Goal: Task Accomplishment & Management: Complete application form

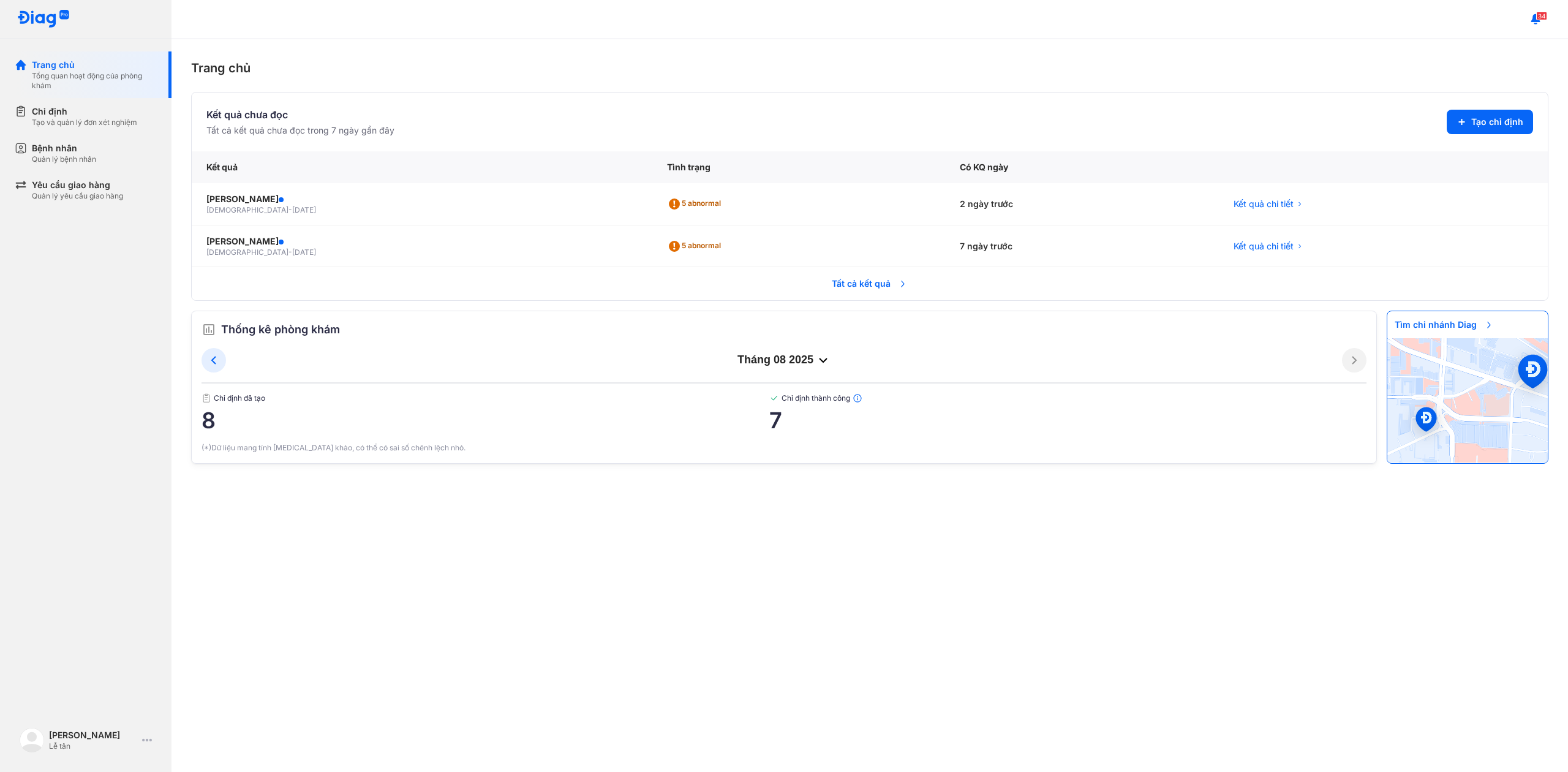
click at [481, 89] on div "Trang chủ Kết quả chưa đọc Tất cả kết quả chưa đọc trong 7 ngày gần đây Tạo chỉ…" at bounding box center [870, 405] width 1396 height 733
click at [1505, 120] on span "Tạo chỉ định" at bounding box center [1497, 122] width 52 height 12
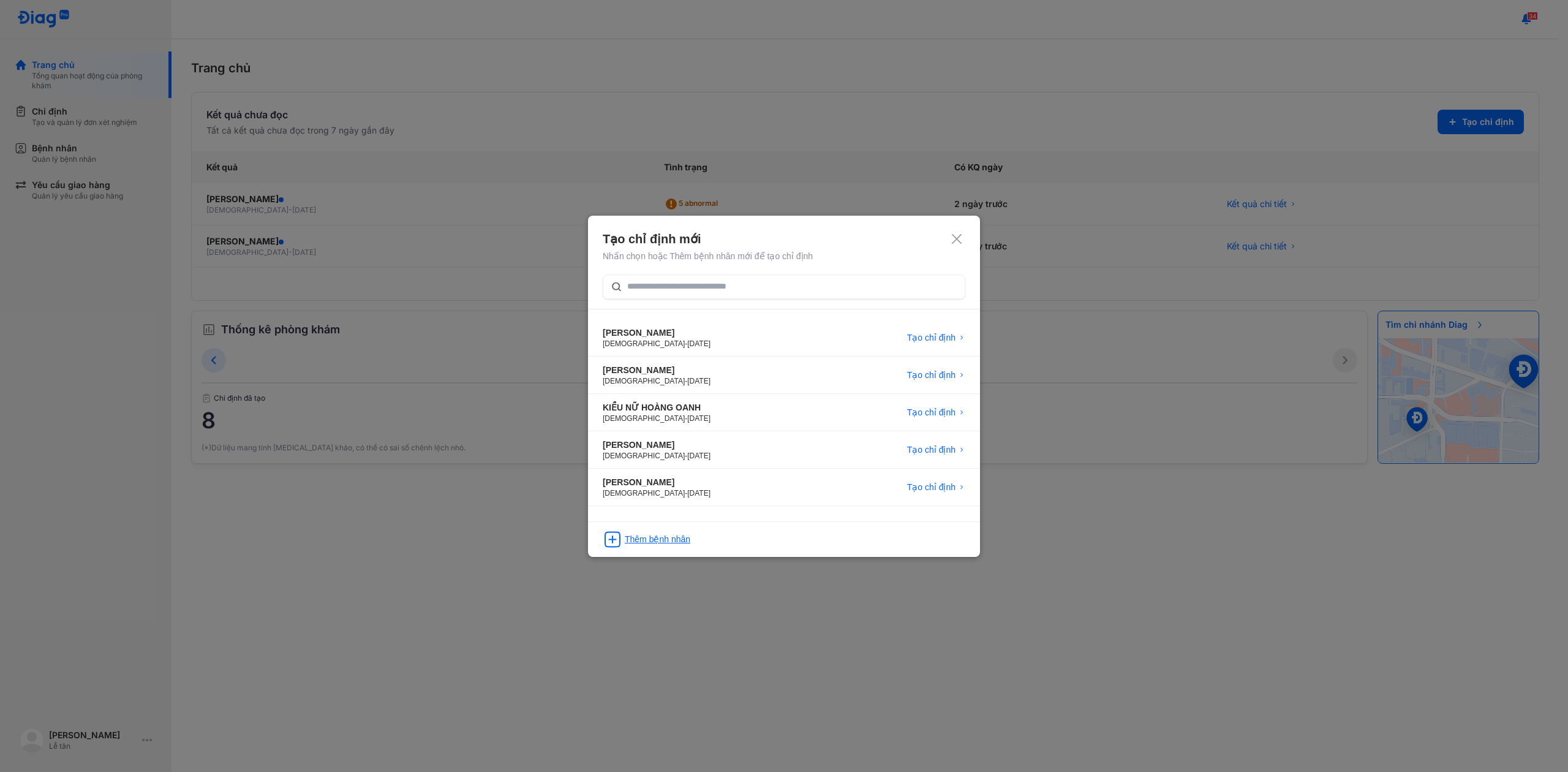
click at [623, 547] on div "Thêm bệnh nhân" at bounding box center [784, 535] width 392 height 28
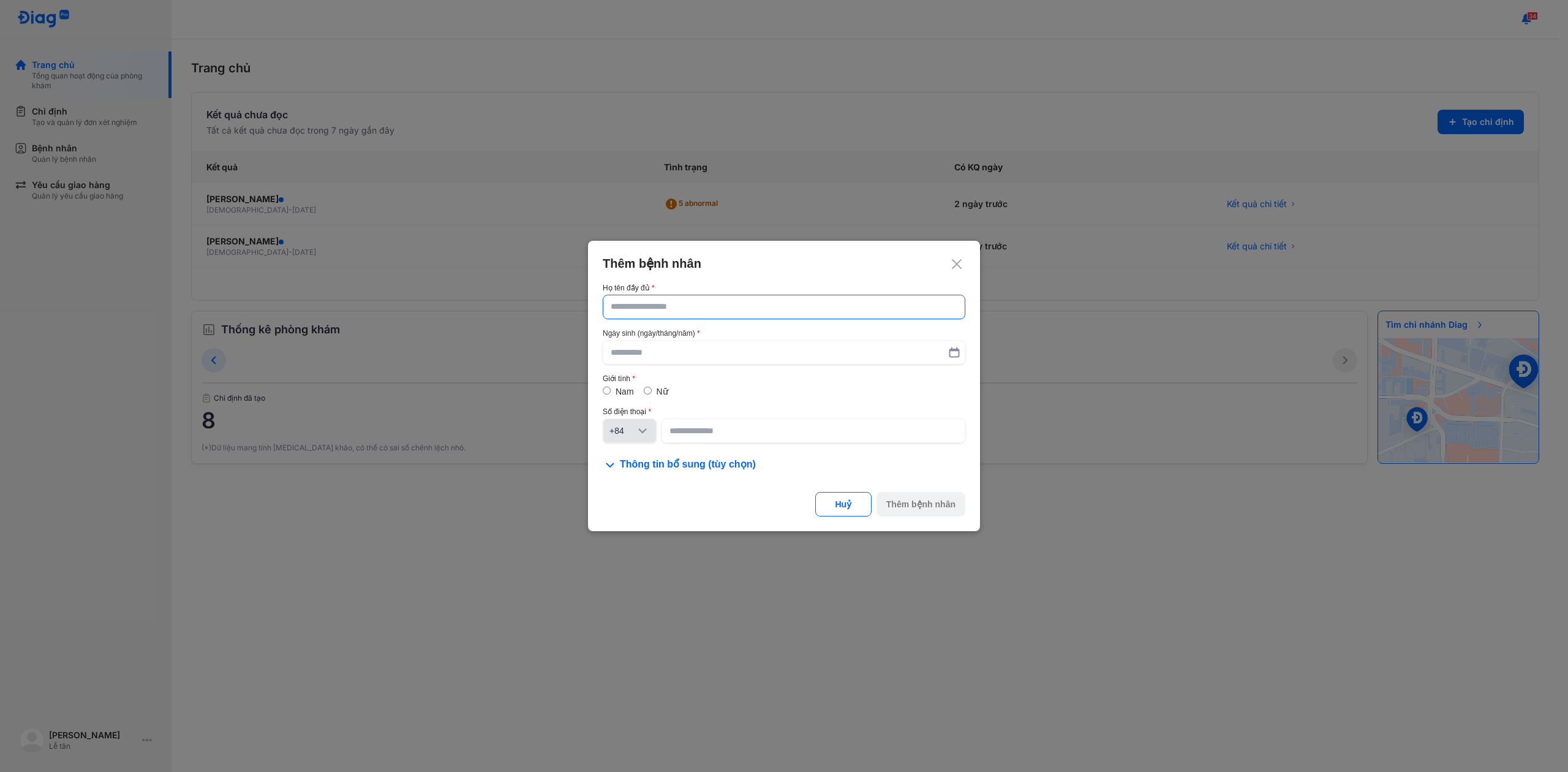
click at [718, 319] on div at bounding box center [784, 307] width 362 height 25
click at [718, 318] on input "text" at bounding box center [784, 307] width 347 height 22
type input "**********"
click at [653, 353] on input "text" at bounding box center [784, 352] width 347 height 22
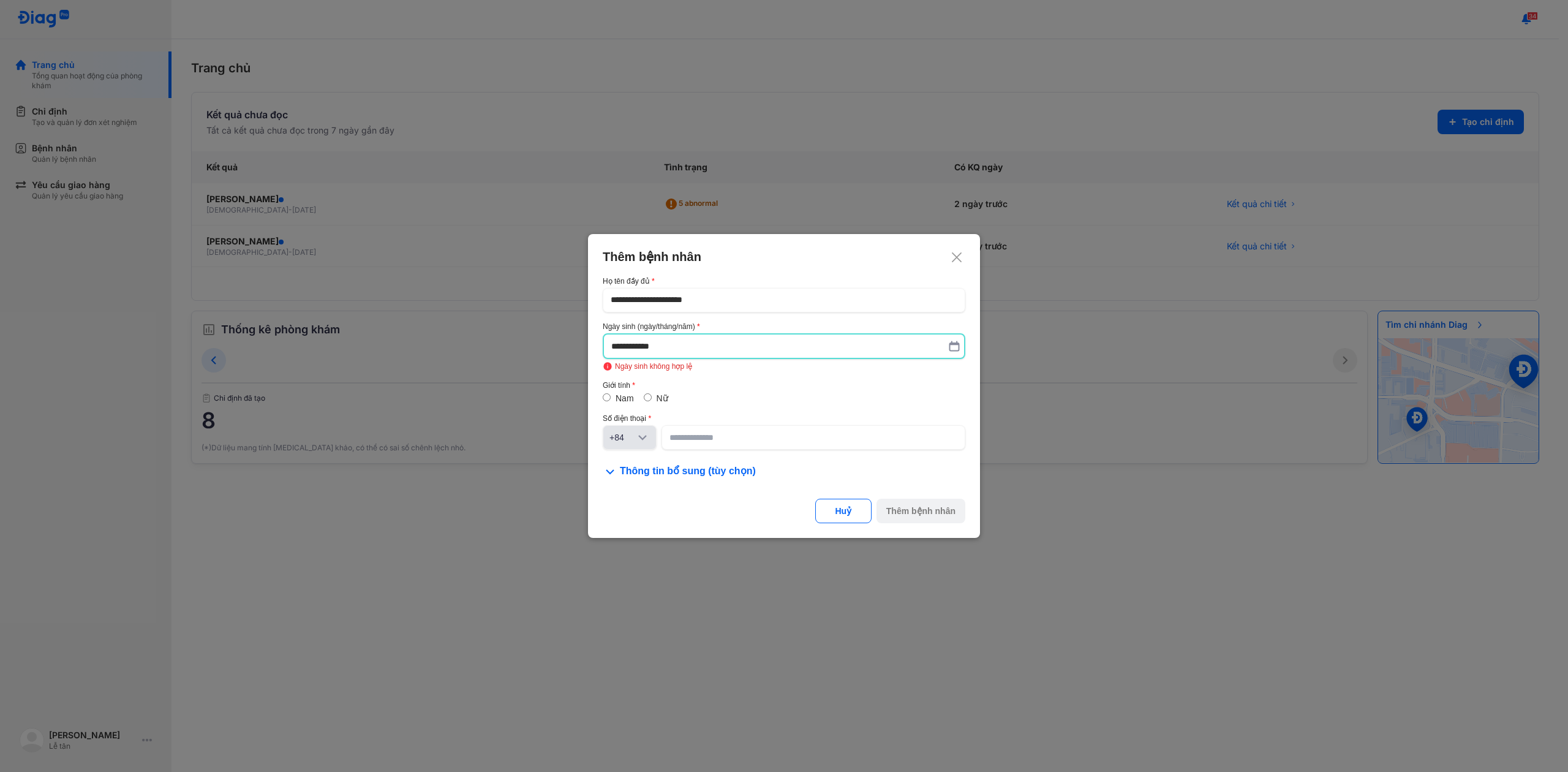
click at [665, 392] on div "Nữ" at bounding box center [656, 398] width 25 height 12
click at [624, 349] on input "**********" at bounding box center [784, 346] width 346 height 22
click at [626, 349] on input "**********" at bounding box center [784, 346] width 346 height 22
click at [630, 350] on input "**********" at bounding box center [784, 346] width 346 height 22
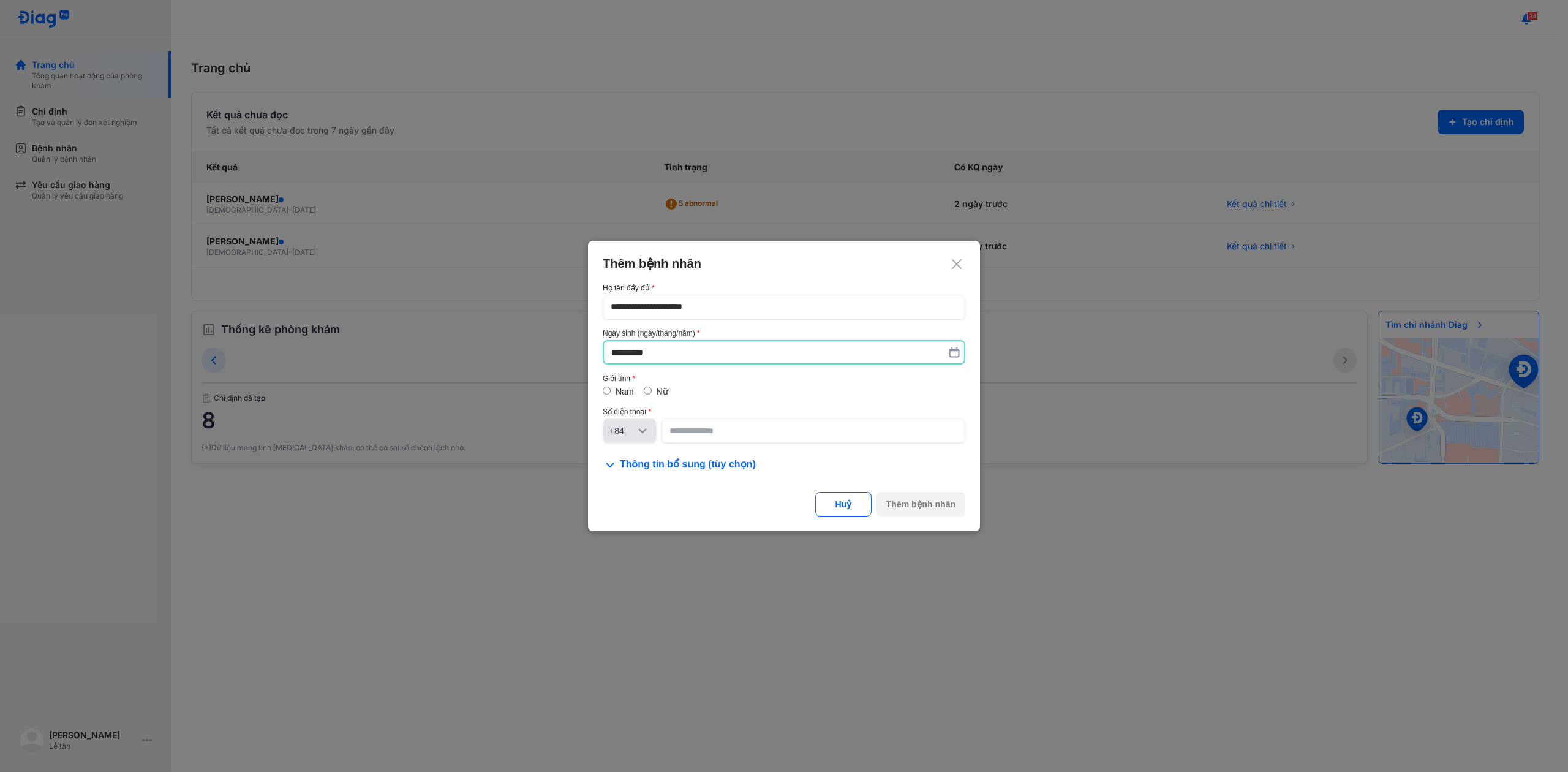
type input "**********"
click at [655, 391] on div "Nữ" at bounding box center [656, 391] width 25 height 12
click at [642, 389] on div "Nam Nữ" at bounding box center [784, 391] width 362 height 12
click at [690, 432] on input at bounding box center [813, 431] width 288 height 22
type input "**********"
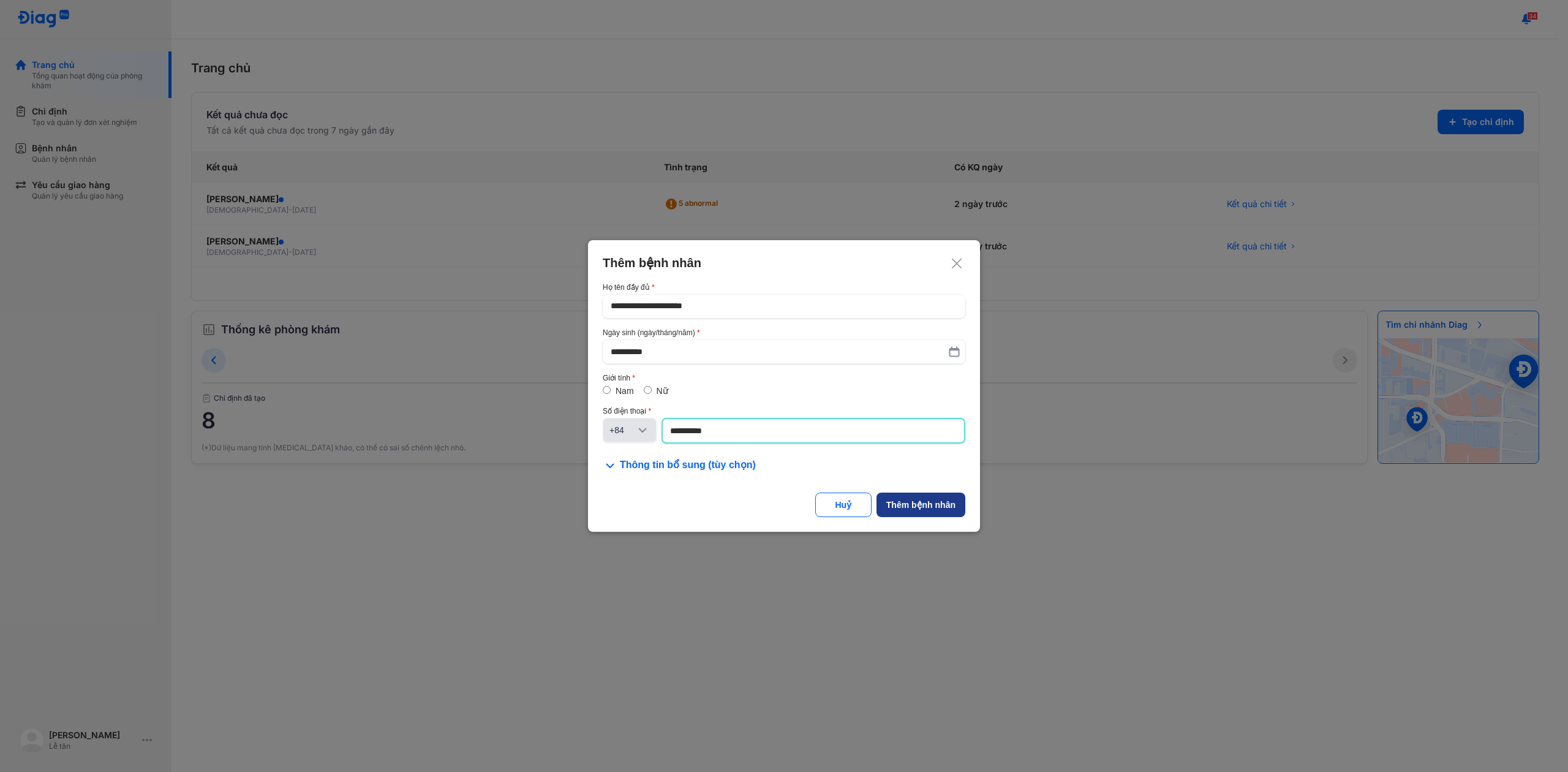
click at [940, 496] on button "Thêm bệnh nhân" at bounding box center [921, 504] width 89 height 25
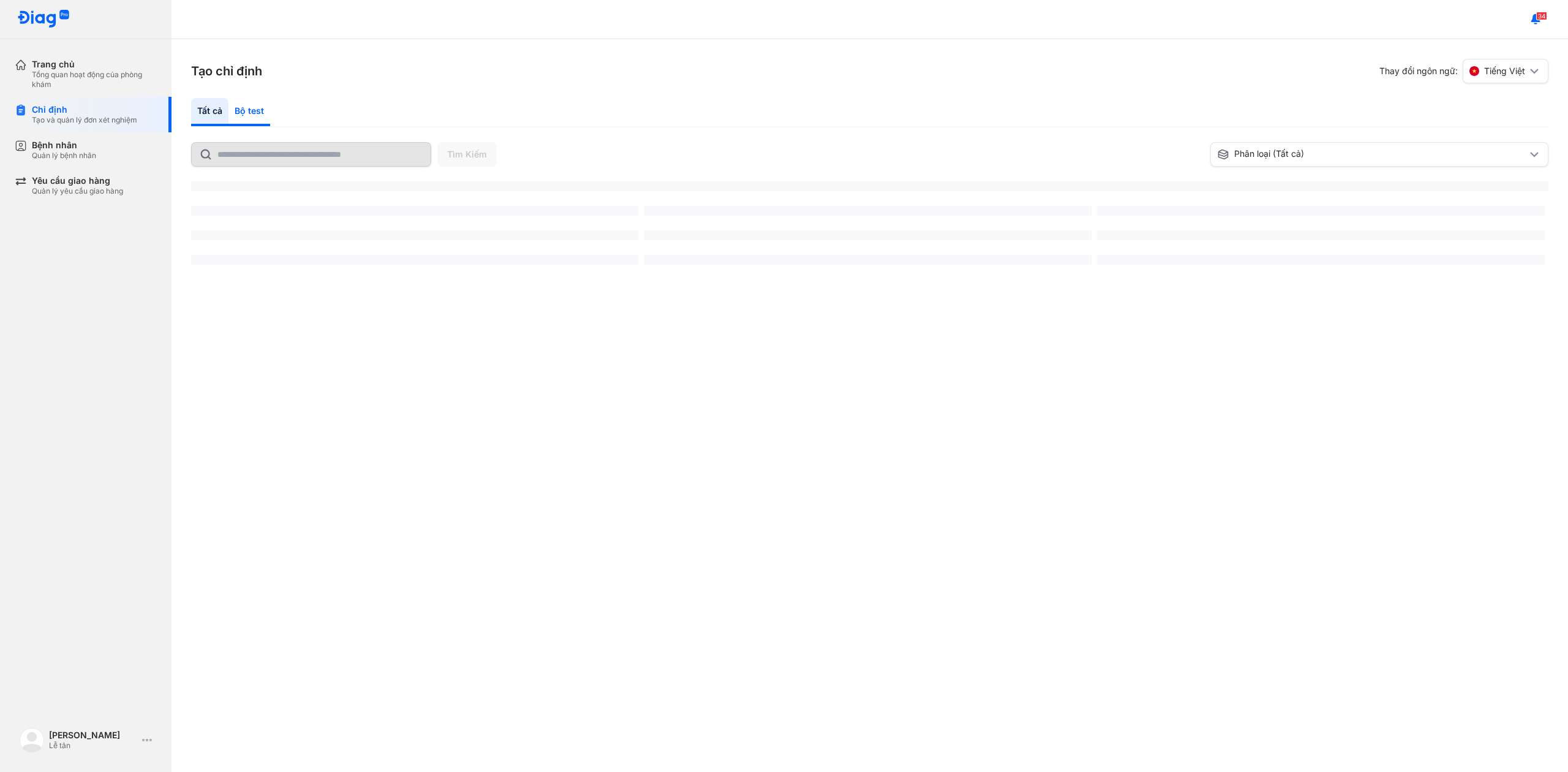
click at [262, 112] on div "Bộ test" at bounding box center [250, 112] width 42 height 28
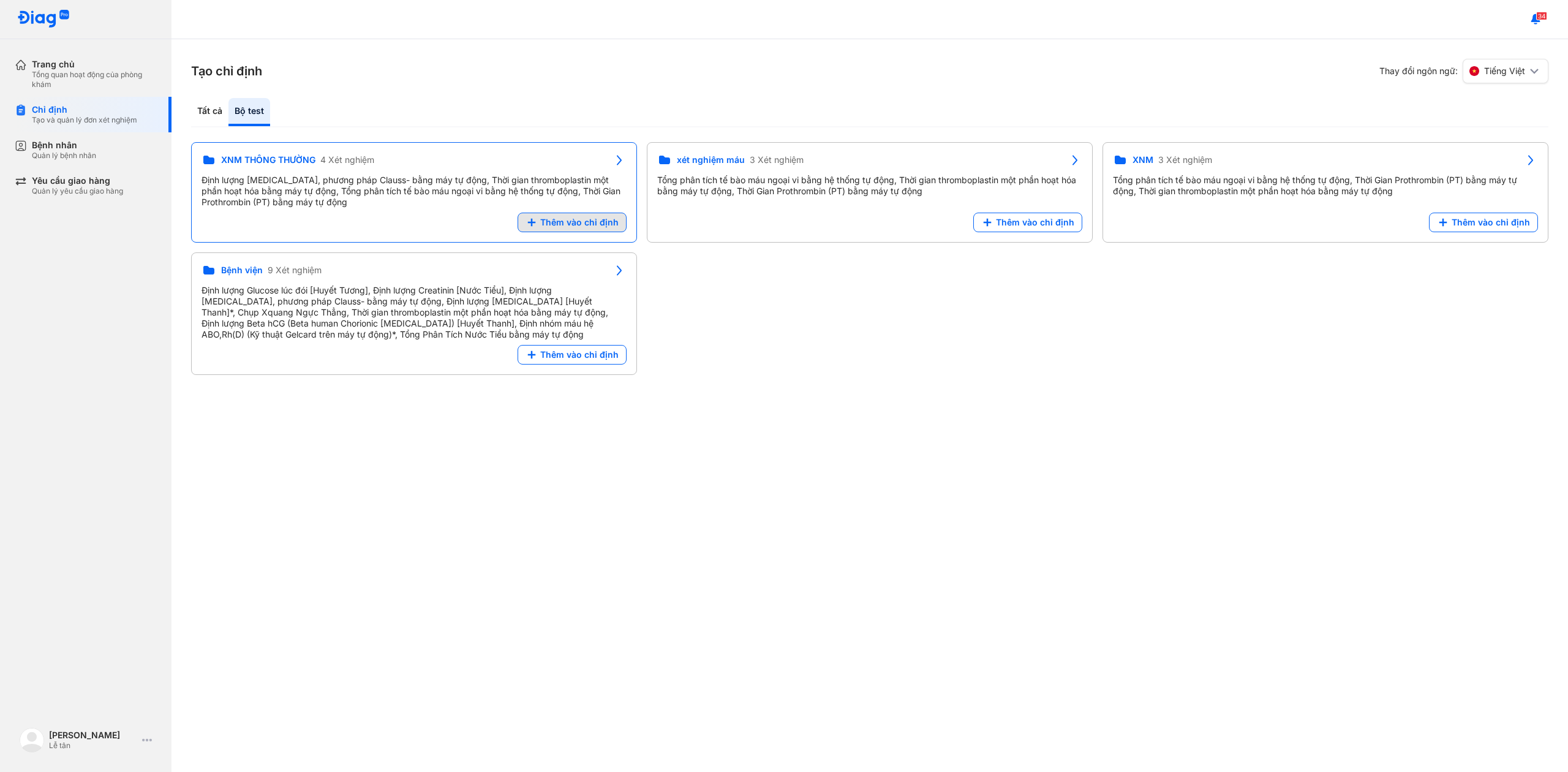
click at [588, 219] on span "Thêm vào chỉ định" at bounding box center [579, 223] width 78 height 11
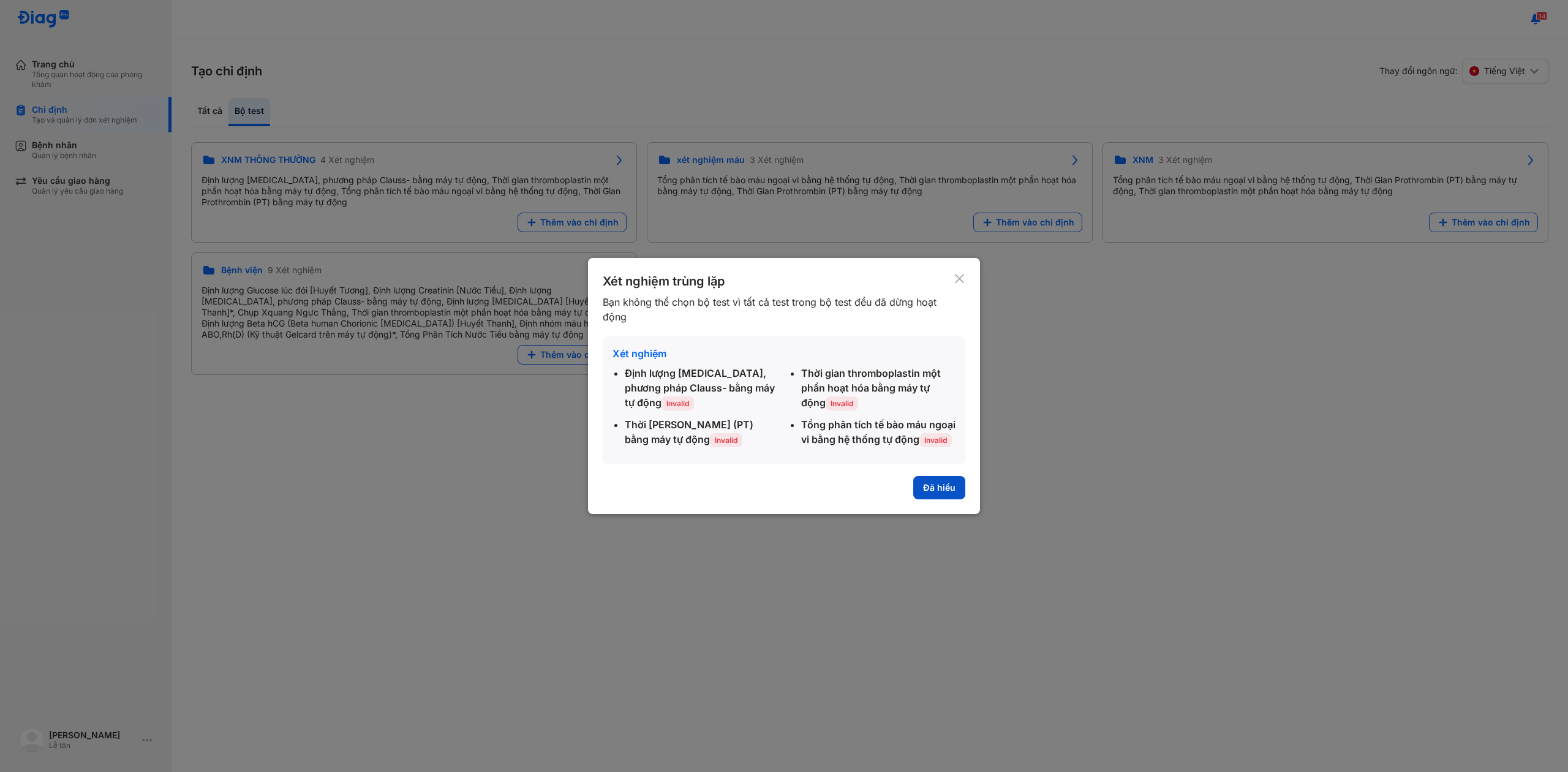
click at [951, 495] on button "Đã hiểu" at bounding box center [939, 488] width 52 height 24
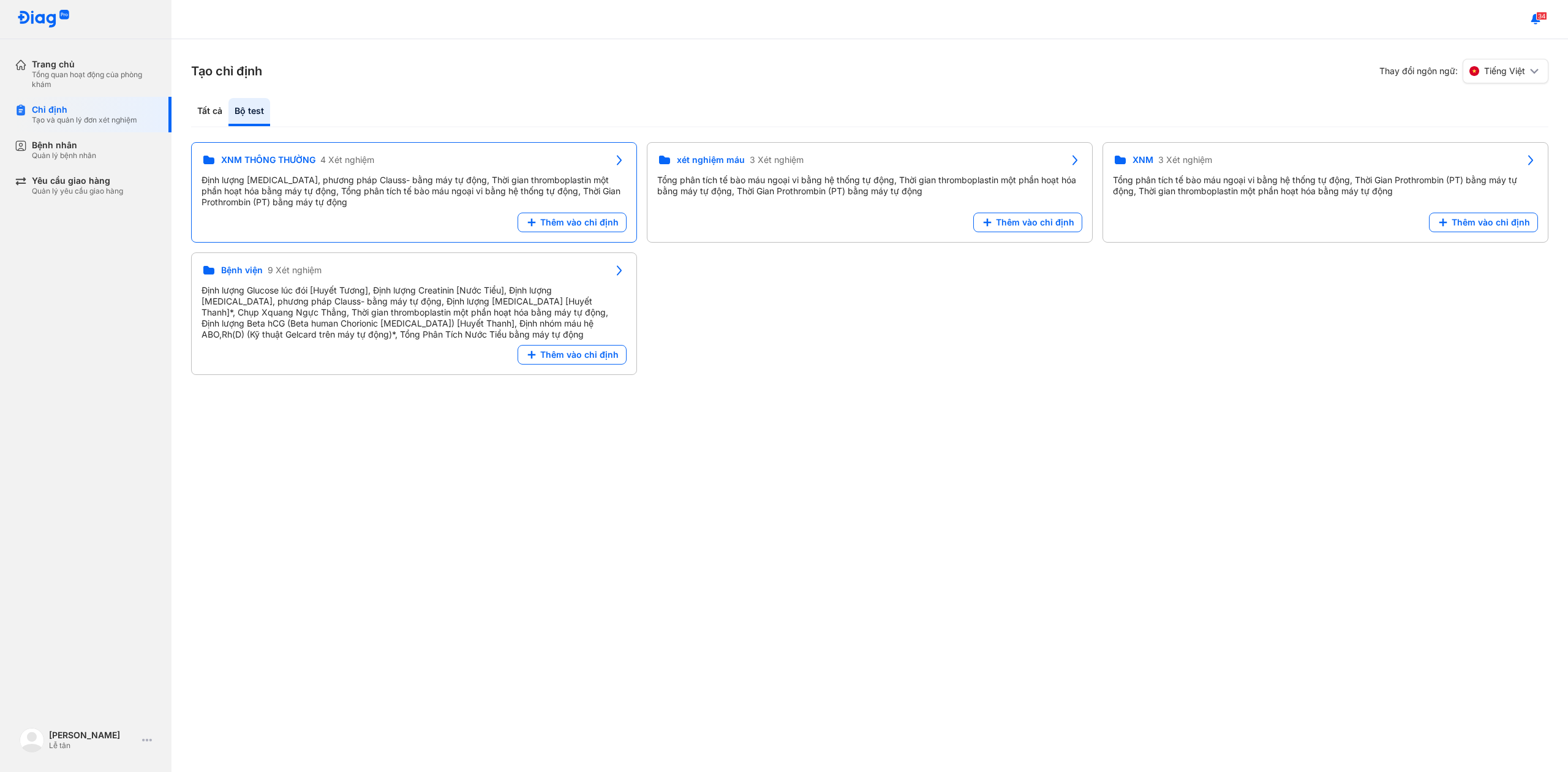
click at [557, 180] on div "Định lượng [MEDICAL_DATA], phương pháp Clauss- bằng máy tự động, Thời gian thro…" at bounding box center [414, 191] width 425 height 33
drag, startPoint x: 871, startPoint y: 315, endPoint x: 933, endPoint y: 333, distance: 64.6
click at [871, 317] on div "XNM THÔNG THƯỜNG 4 Xét nghiệm Định lượng Fibrinogen, phương pháp Clauss- bằng m…" at bounding box center [869, 259] width 1357 height 233
click at [878, 325] on div "XNM THÔNG THƯỜNG 4 Xét nghiệm Định lượng Fibrinogen, phương pháp Clauss- bằng m…" at bounding box center [869, 259] width 1357 height 233
click at [933, 317] on div "XNM THÔNG THƯỜNG 4 Xét nghiệm Định lượng Fibrinogen, phương pháp Clauss- bằng m…" at bounding box center [869, 259] width 1357 height 233
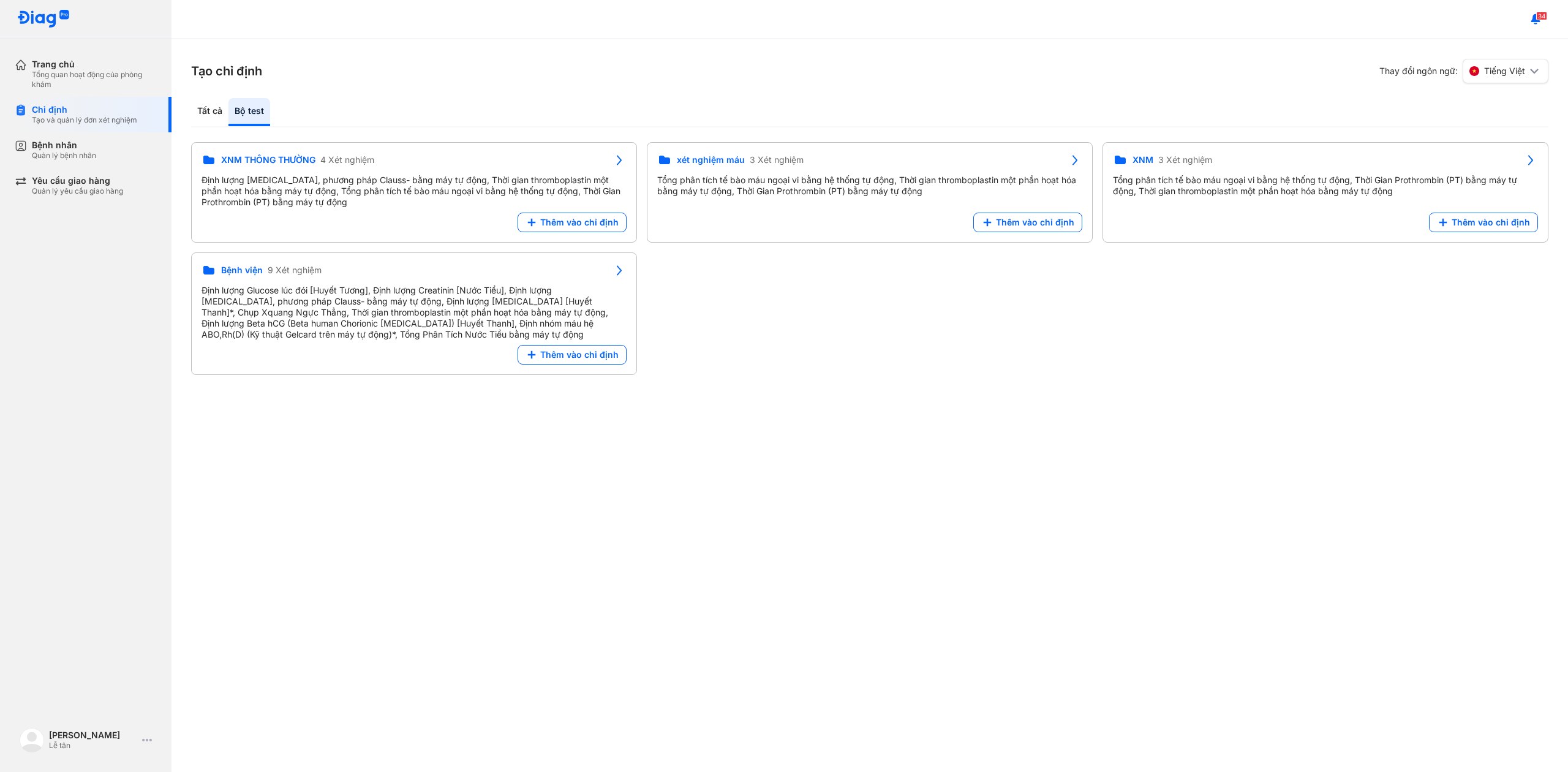
click at [941, 319] on div "XNM THÔNG THƯỜNG 4 Xét nghiệm Định lượng Fibrinogen, phương pháp Clauss- bằng m…" at bounding box center [869, 259] width 1357 height 233
click at [944, 317] on div "XNM THÔNG THƯỜNG 4 Xét nghiệm Định lượng Fibrinogen, phương pháp Clauss- bằng m…" at bounding box center [869, 259] width 1357 height 233
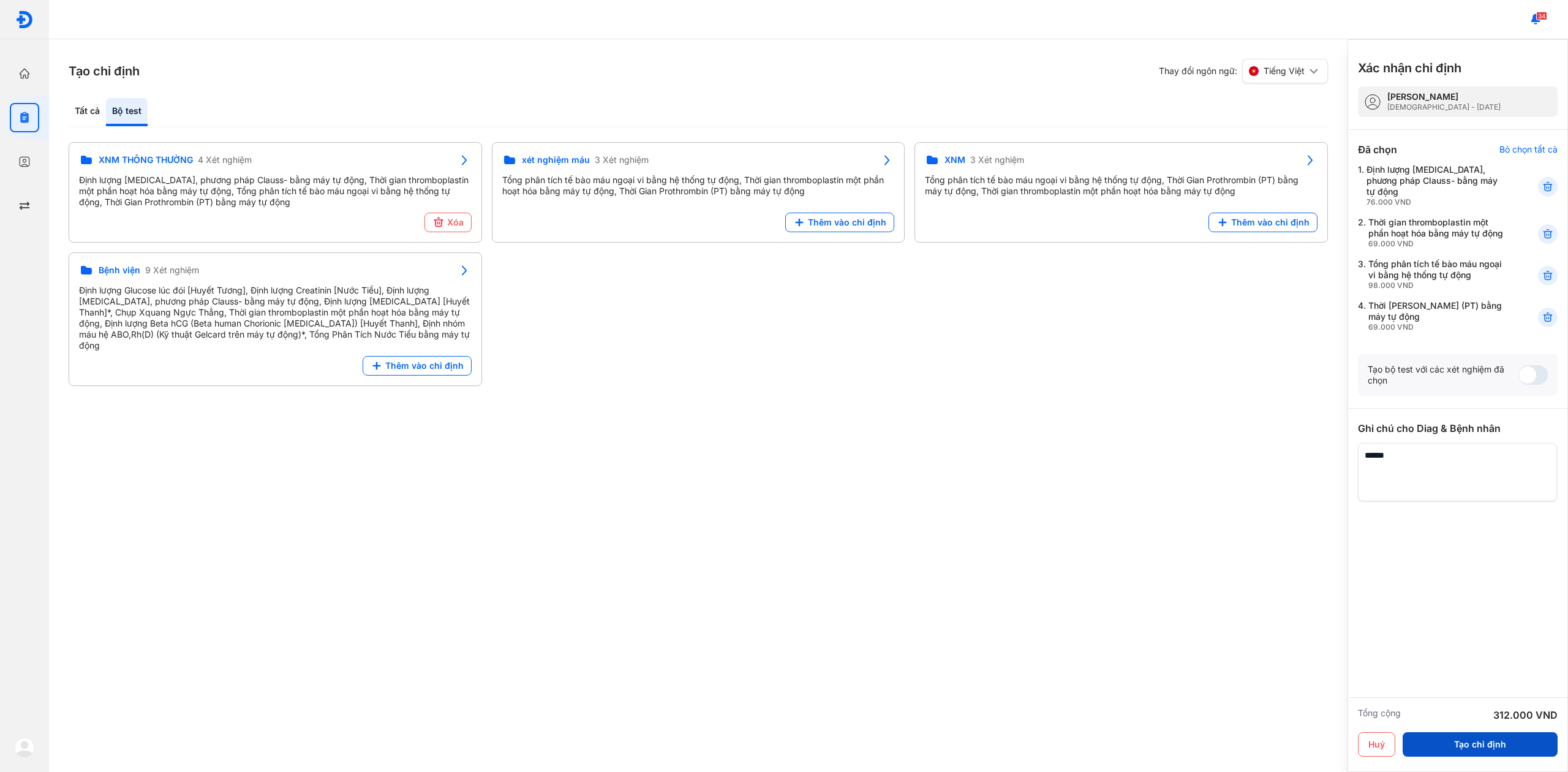
click at [1461, 737] on button "Tạo chỉ định" at bounding box center [1480, 744] width 155 height 25
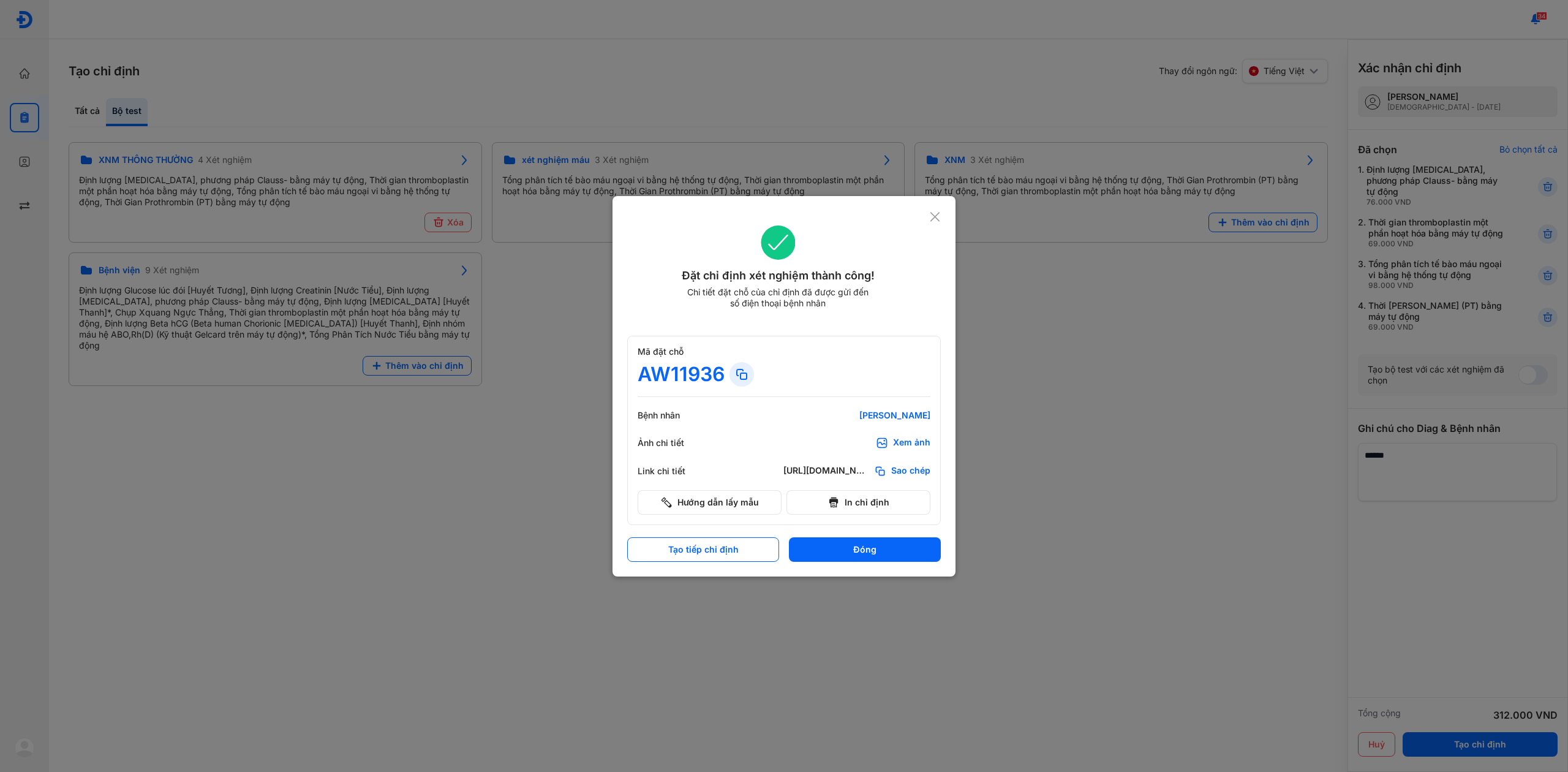
click at [855, 484] on div "Mã đặt chỗ AW11936 Bệnh nhân NGUYỄN XUÂN THỤC NGUYÊN Ảnh chi tiết Xem ảnh Link …" at bounding box center [784, 431] width 313 height 189
click at [853, 495] on button "In chỉ định" at bounding box center [858, 502] width 144 height 25
click at [939, 218] on icon at bounding box center [934, 216] width 12 height 12
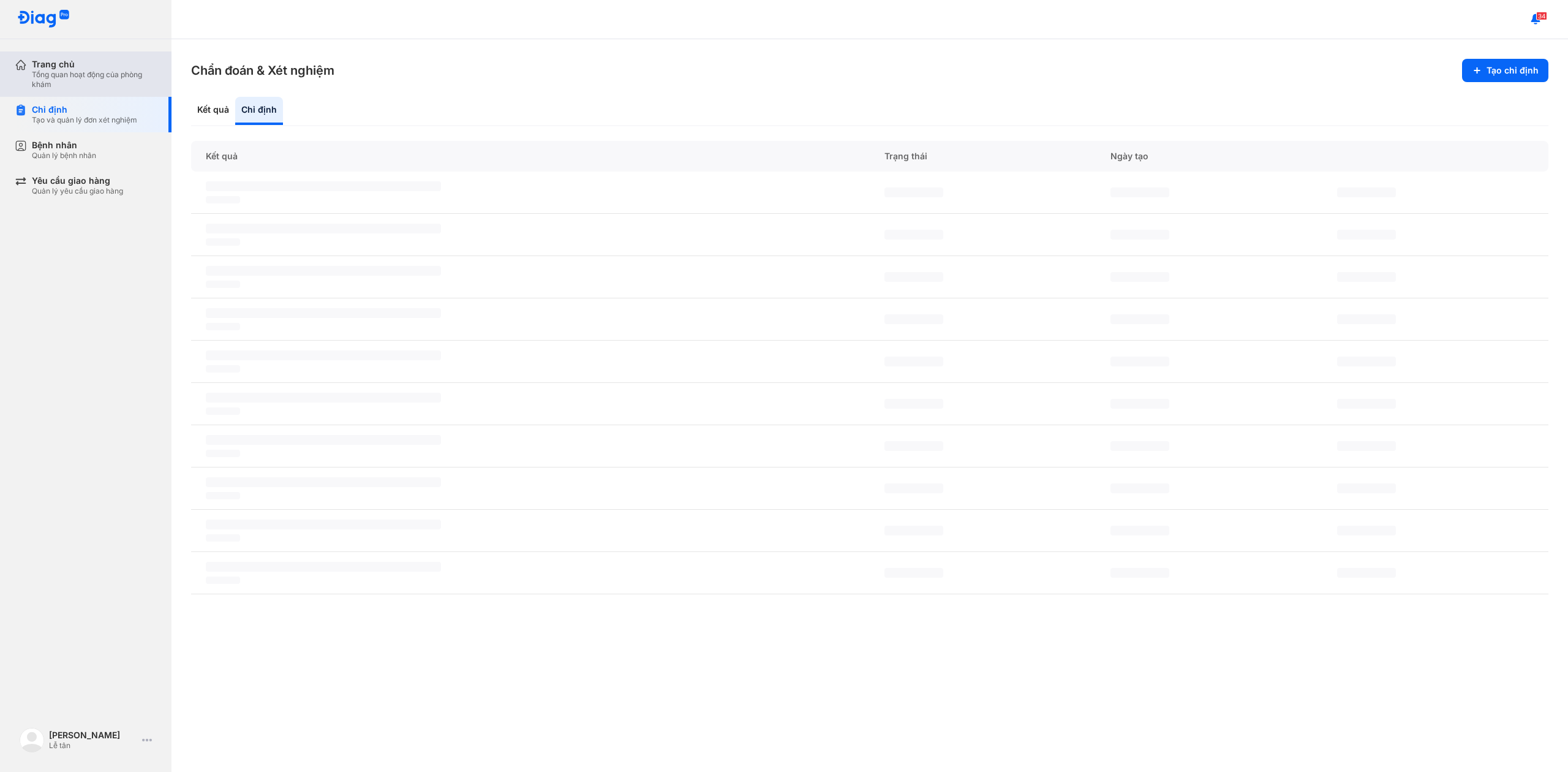
click at [61, 78] on div "Tổng quan hoạt động của phòng khám" at bounding box center [94, 80] width 125 height 20
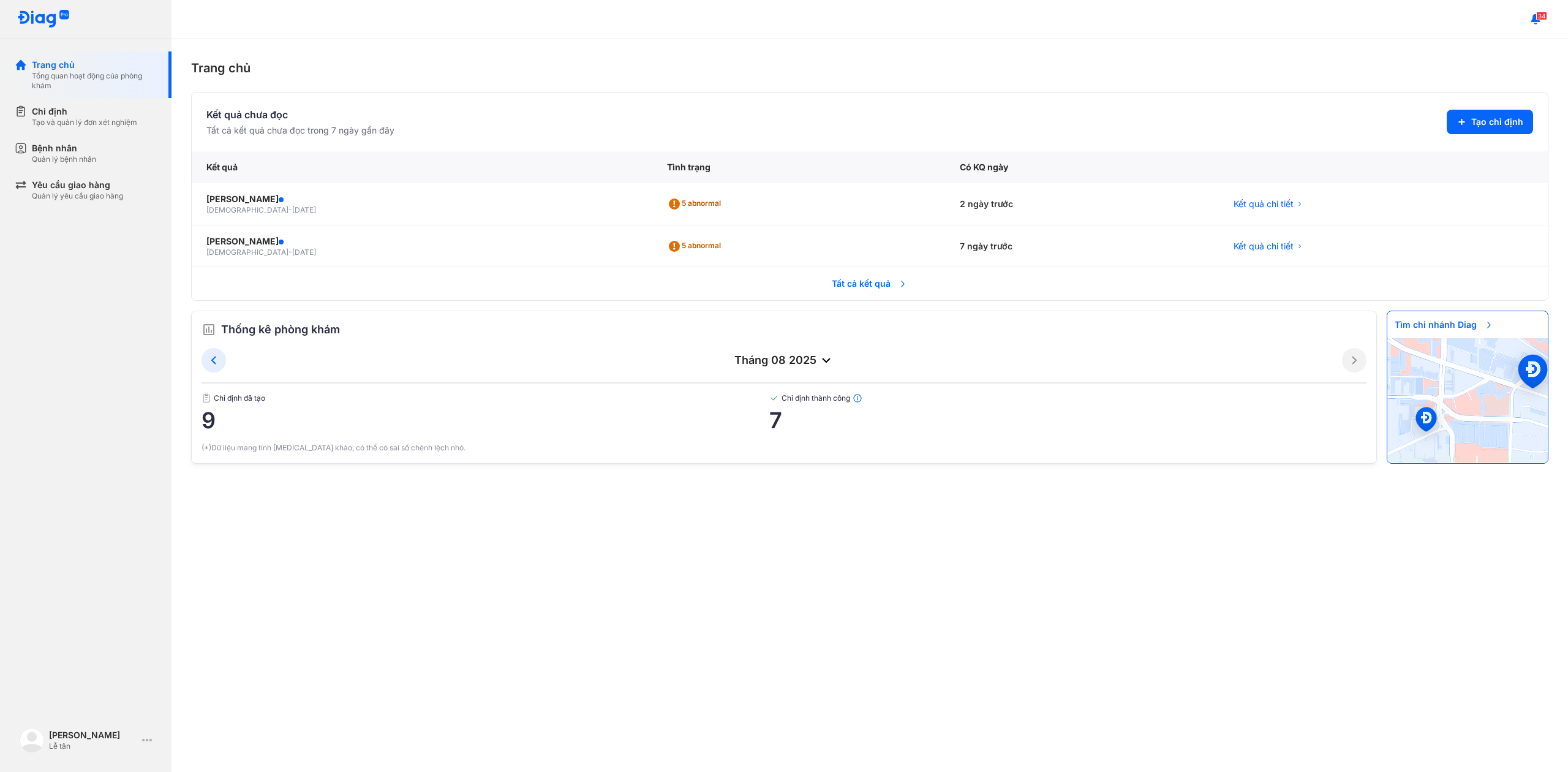
click at [1435, 325] on span "Tìm chi nhánh Diag" at bounding box center [1444, 325] width 113 height 27
